Goal: Task Accomplishment & Management: Manage account settings

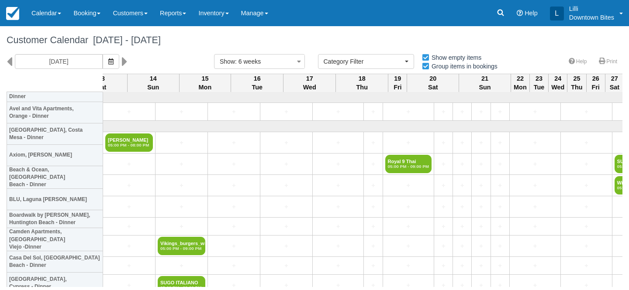
select select
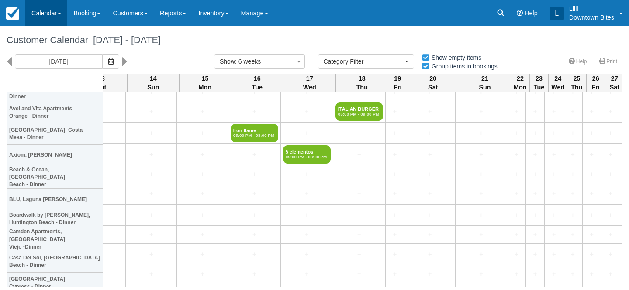
click at [46, 13] on link "Calendar" at bounding box center [46, 13] width 42 height 26
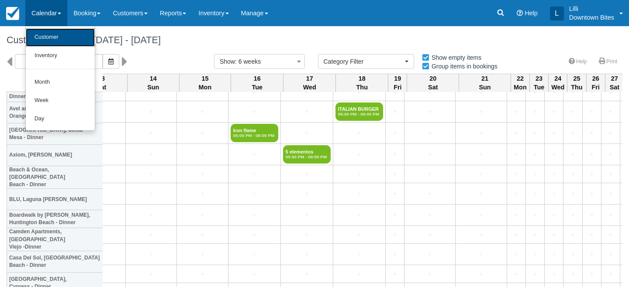
click at [46, 38] on link "Customer" at bounding box center [60, 37] width 69 height 18
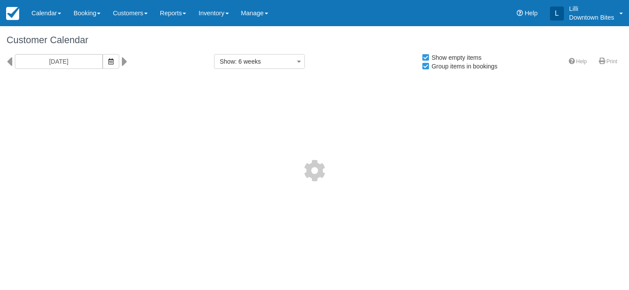
select select
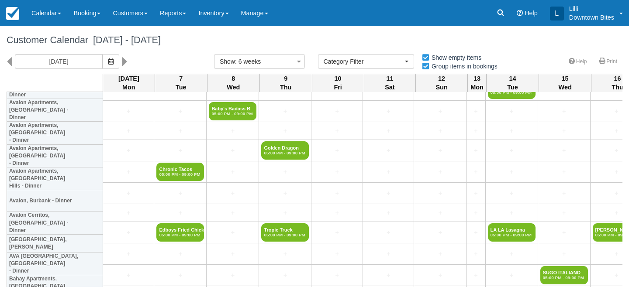
scroll to position [240, 0]
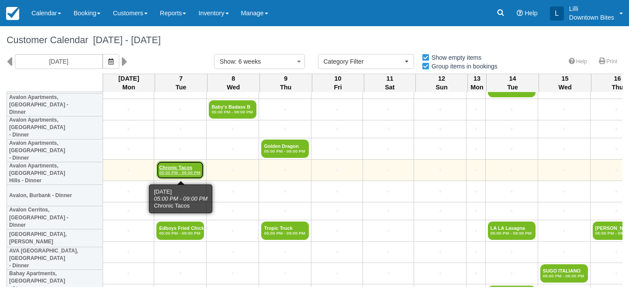
click at [182, 169] on link "Chronic Tacos 05:00 PM - 09:00 PM" at bounding box center [180, 170] width 48 height 18
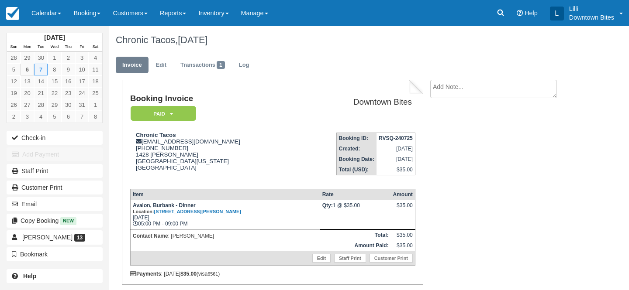
click at [465, 91] on textarea at bounding box center [493, 89] width 127 height 18
paste textarea "Hi Lilli, So far Wing Me Up has reached out with availability to cover us tomor…"
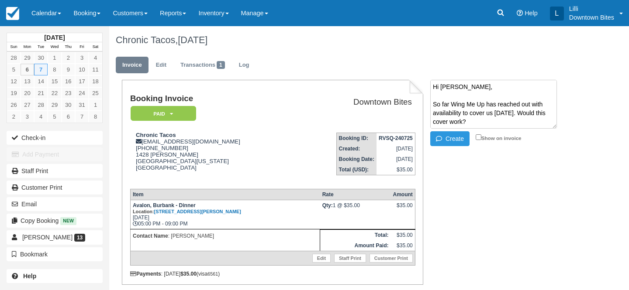
scroll to position [93, 0]
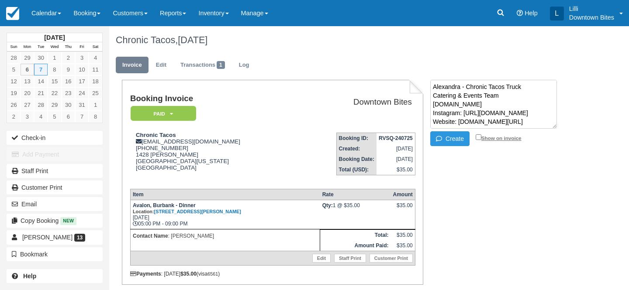
type textarea "Hi Lilli, So far Wing Me Up has reached out with availability to cover us tomor…"
click at [479, 138] on input "Show on invoice" at bounding box center [479, 137] width 6 height 6
checkbox input "true"
click at [450, 137] on button "Create" at bounding box center [449, 138] width 39 height 15
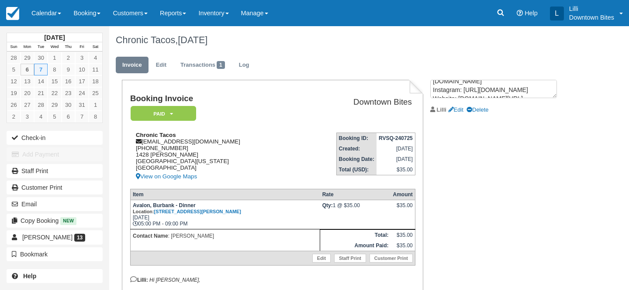
scroll to position [0, 0]
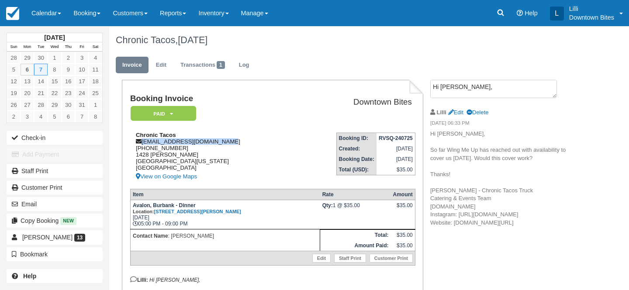
drag, startPoint x: 220, startPoint y: 142, endPoint x: 142, endPoint y: 141, distance: 77.7
click at [142, 141] on div "Chronic Tacos info@chronictacostruck.com 1 (626) 676-6534 1428 Paseo Robles San…" at bounding box center [213, 157] width 166 height 50
copy div "info@chronictacostruck.com"
click at [179, 109] on em "Paid" at bounding box center [163, 113] width 65 height 15
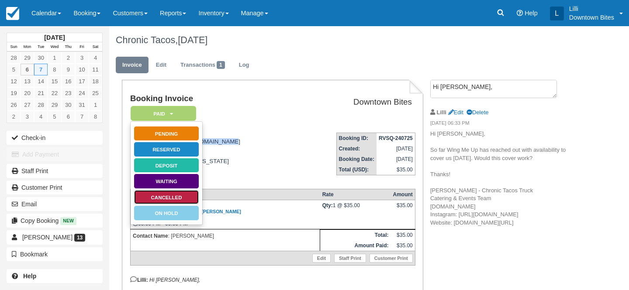
click at [184, 199] on link "Cancelled" at bounding box center [166, 197] width 65 height 15
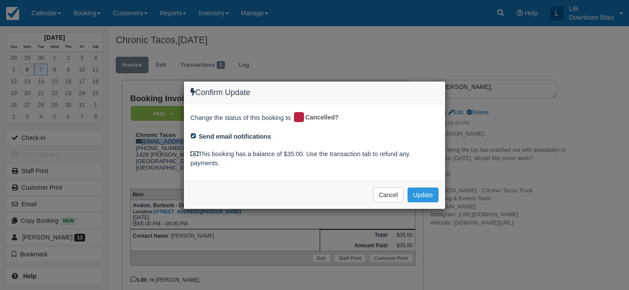
click at [195, 134] on input "Send email notifications" at bounding box center [193, 136] width 6 height 6
checkbox input "false"
click at [429, 198] on button "Update" at bounding box center [422, 195] width 31 height 15
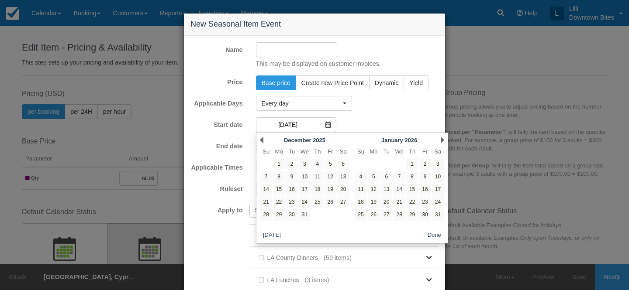
scroll to position [372, 0]
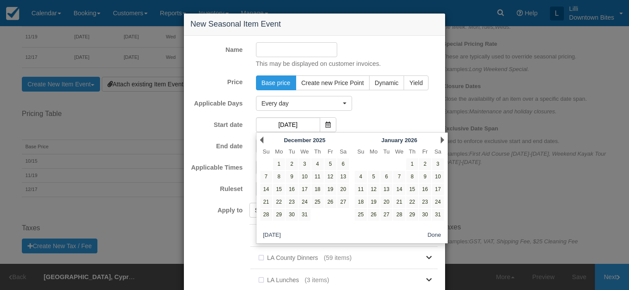
click at [507, 52] on div "New Seasonal Item Event Name This may be displayed on customer invoices. Price …" at bounding box center [314, 145] width 629 height 290
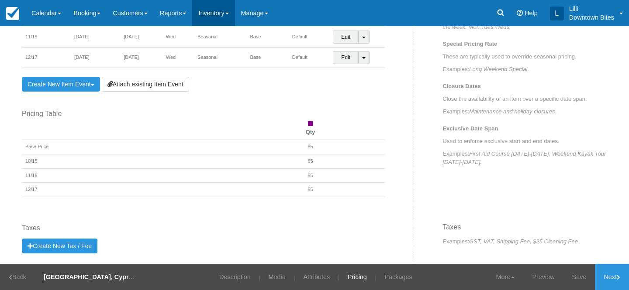
click at [224, 17] on link "Inventory" at bounding box center [213, 13] width 42 height 26
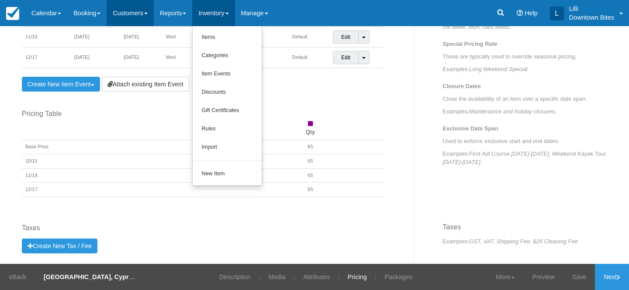
click at [116, 11] on link "Customers" at bounding box center [130, 13] width 47 height 26
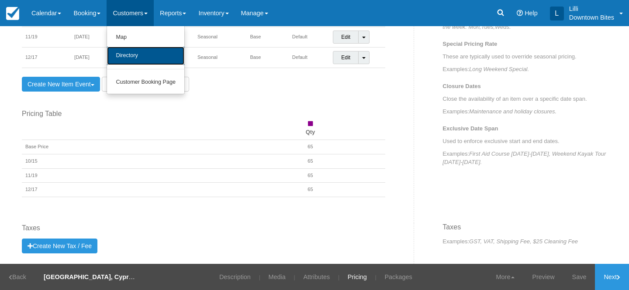
click at [124, 58] on link "Directory" at bounding box center [145, 56] width 77 height 18
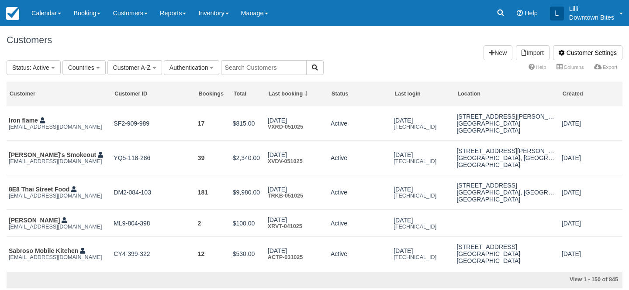
click at [237, 70] on input "text" at bounding box center [264, 67] width 86 height 15
type input "wing"
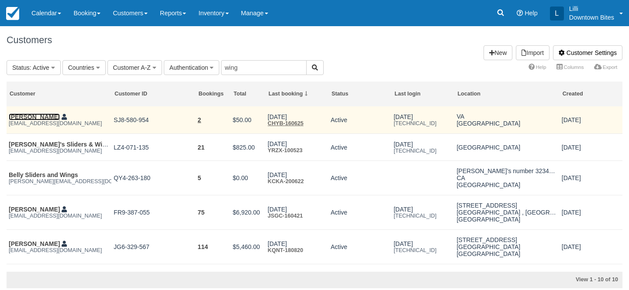
click at [31, 117] on link "Michelle Villaclara" at bounding box center [34, 117] width 51 height 7
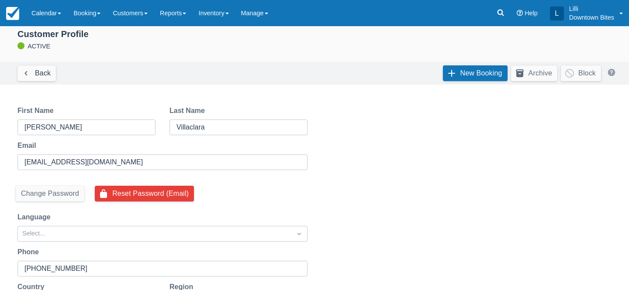
scroll to position [7, 0]
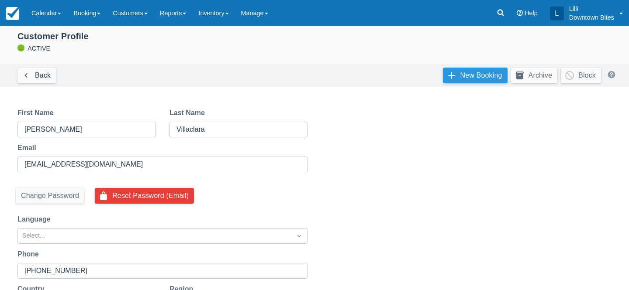
click at [478, 71] on link "New Booking" at bounding box center [475, 76] width 65 height 16
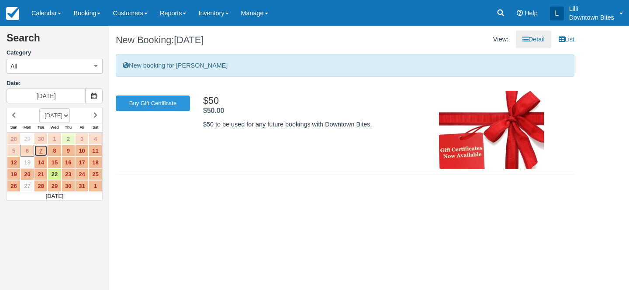
click at [39, 152] on link "7" at bounding box center [41, 151] width 14 height 12
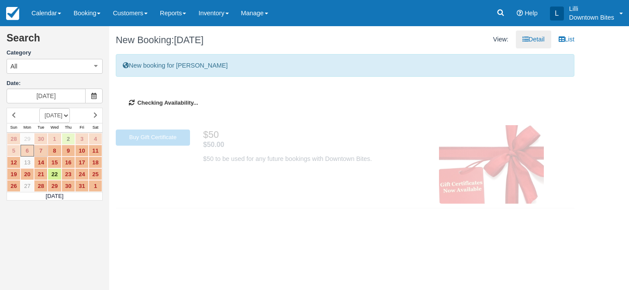
type input "10/07/25"
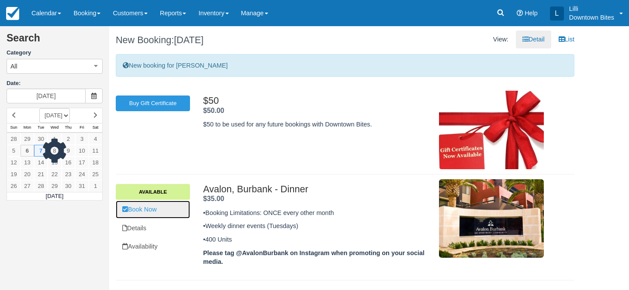
click at [155, 215] on link "Book Now" at bounding box center [153, 210] width 74 height 18
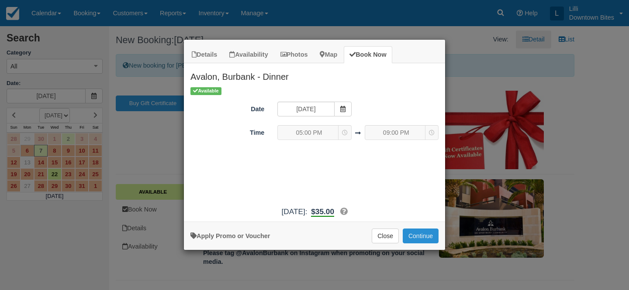
click at [427, 235] on button "Continue" at bounding box center [421, 236] width 36 height 15
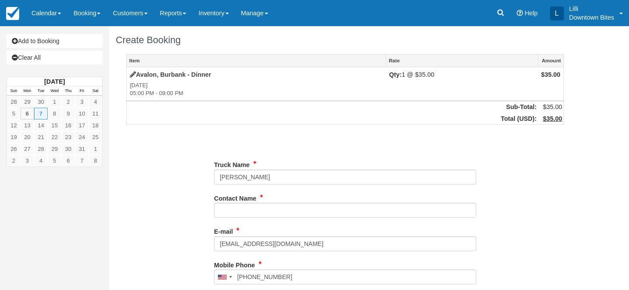
type input "[PHONE_NUMBER]"
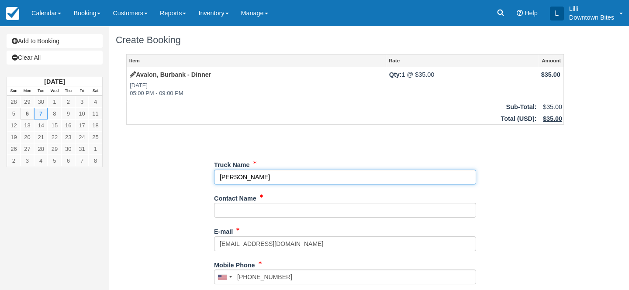
drag, startPoint x: 291, startPoint y: 176, endPoint x: 204, endPoint y: 176, distance: 86.5
click at [204, 176] on div "Item Rate Amount [GEOGRAPHIC_DATA], Burbank - Dinner [DATE] 05:00 PM - 09:00 PM…" at bounding box center [345, 277] width 458 height 447
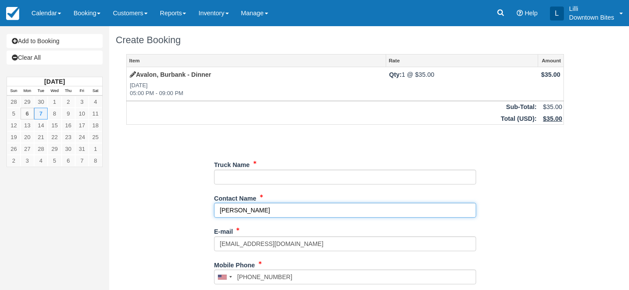
type input "[PERSON_NAME]"
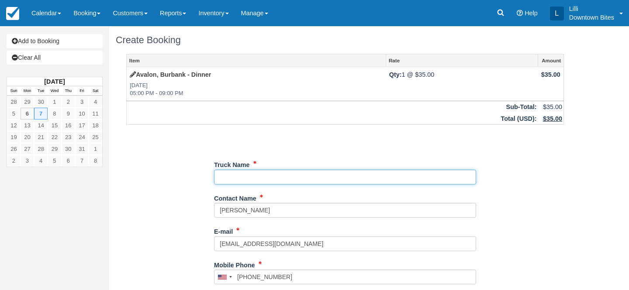
click at [222, 175] on input "Truck Name" at bounding box center [345, 177] width 262 height 15
type input "Wing Me Up"
type input "+18186240703"
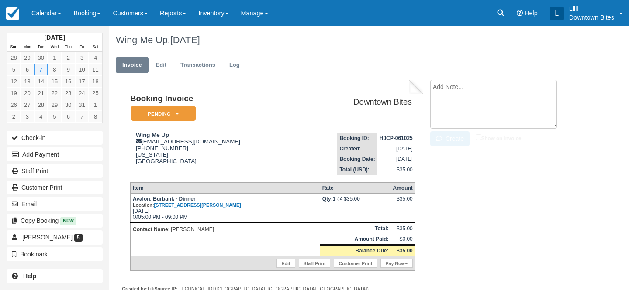
click at [438, 83] on textarea at bounding box center [493, 104] width 127 height 49
type textarea "Covering for Chronic Tacos"
click at [480, 134] on input "Show on invoice" at bounding box center [479, 137] width 6 height 6
checkbox input "true"
click at [452, 135] on button "Create" at bounding box center [449, 138] width 39 height 15
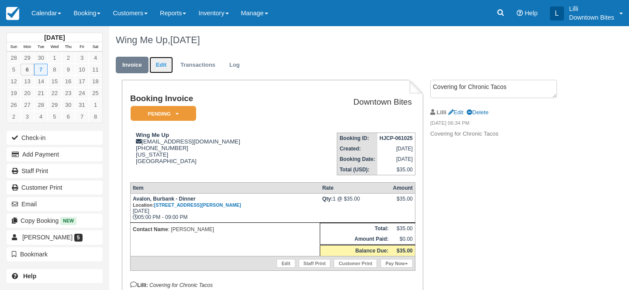
click at [163, 66] on link "Edit" at bounding box center [161, 65] width 24 height 17
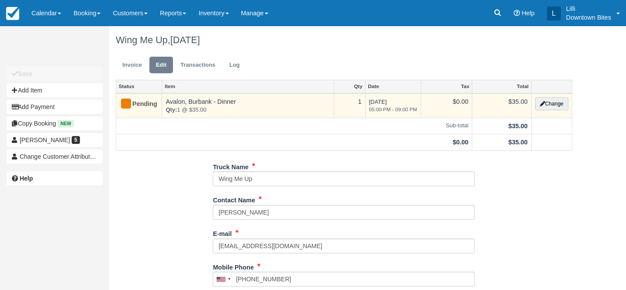
click at [568, 101] on td "Change" at bounding box center [551, 105] width 41 height 25
click at [558, 101] on button "Change" at bounding box center [551, 103] width 33 height 13
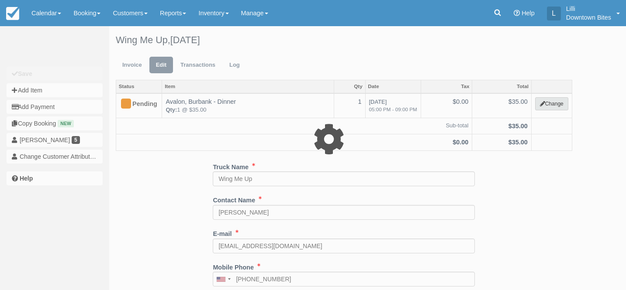
select select "2"
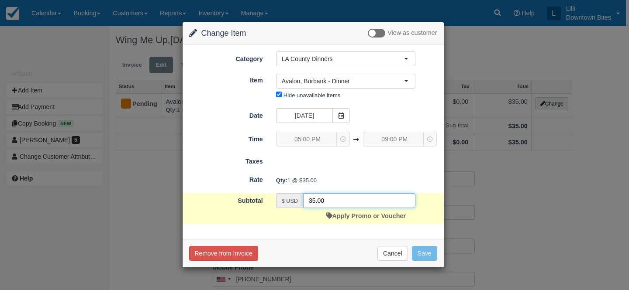
click at [317, 200] on input "35.00" at bounding box center [359, 200] width 112 height 15
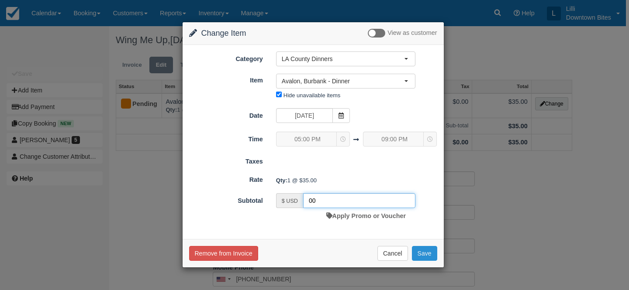
type input "00"
click at [427, 251] on button "Save" at bounding box center [424, 253] width 25 height 15
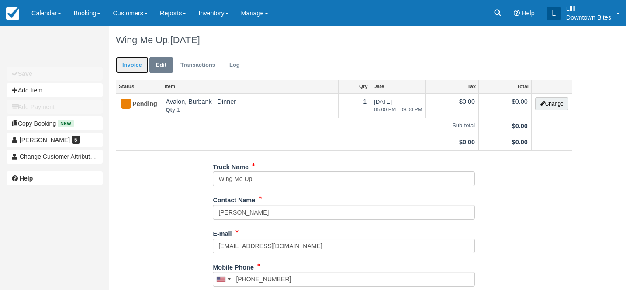
click at [139, 65] on link "Invoice" at bounding box center [132, 65] width 33 height 17
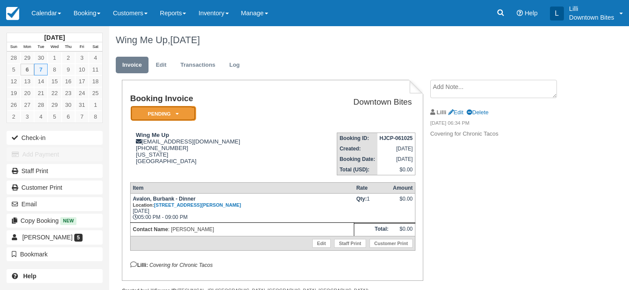
click at [146, 119] on em "Pending" at bounding box center [163, 113] width 65 height 15
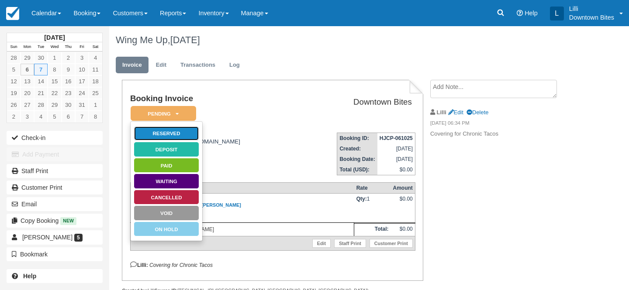
click at [190, 137] on link "Reserved" at bounding box center [166, 133] width 65 height 15
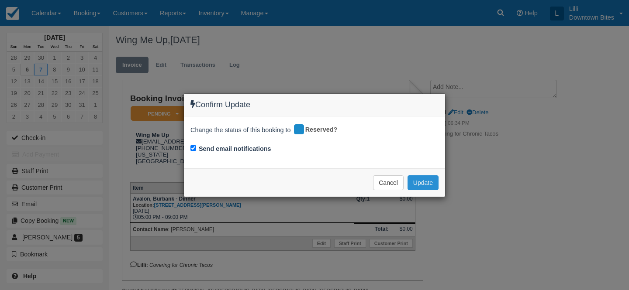
click at [419, 183] on button "Update" at bounding box center [422, 183] width 31 height 15
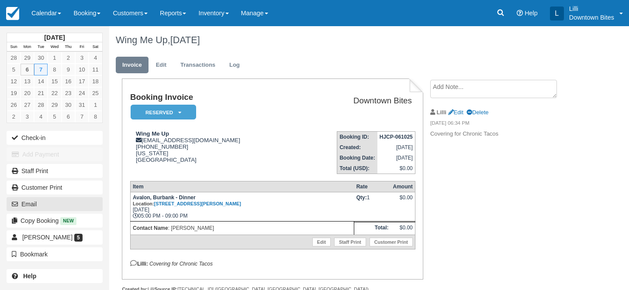
click at [67, 205] on button "Email" at bounding box center [55, 204] width 96 height 14
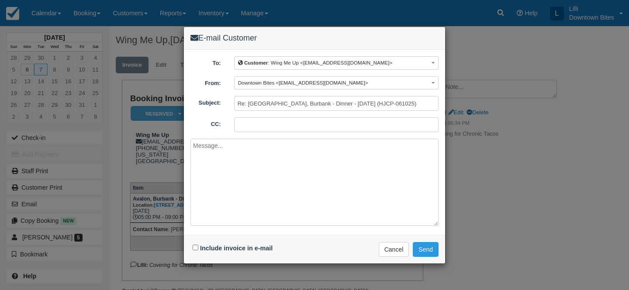
click at [248, 121] on input "CC:" at bounding box center [336, 124] width 204 height 15
paste input "info@chronictacostruck.com"
paste input "alexandra@chronictacostruck.com"
type input "lilli@downtownbites.com; info@chronictacostruck.com; alexandra@chronictacostruc…"
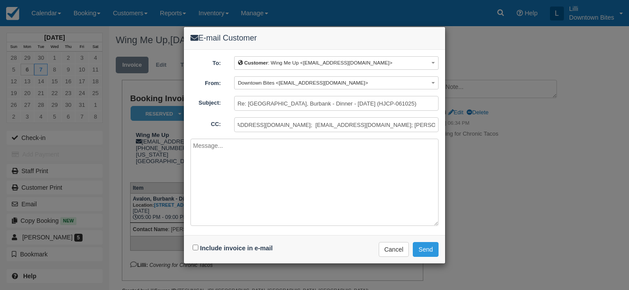
scroll to position [0, 0]
click at [240, 148] on textarea at bounding box center [314, 182] width 248 height 87
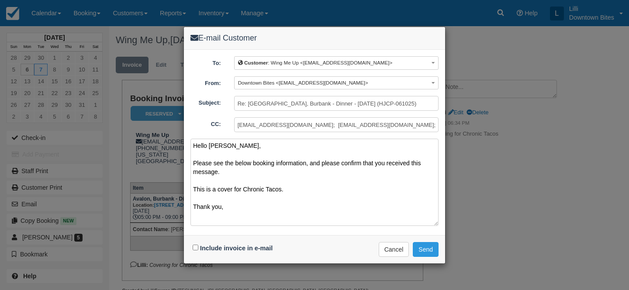
type textarea "Hello Michelle, Please see the below booking information, and please confirm th…"
click at [196, 248] on input "Include invoice in e-mail" at bounding box center [196, 248] width 6 height 6
checkbox input "true"
click at [427, 250] on button "Send" at bounding box center [426, 249] width 26 height 15
